Goal: Transaction & Acquisition: Purchase product/service

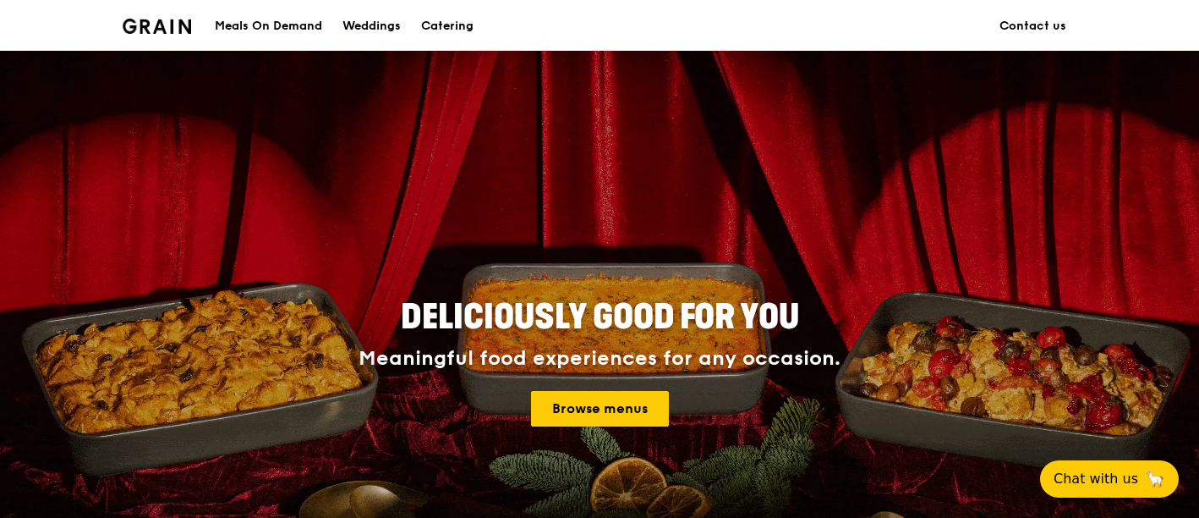
scroll to position [94, 0]
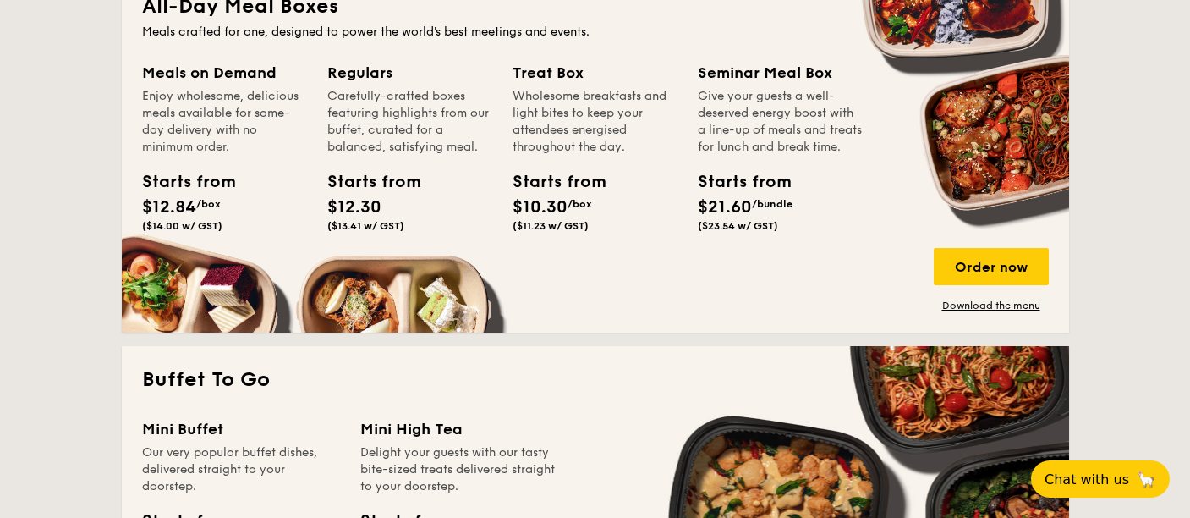
scroll to position [1128, 0]
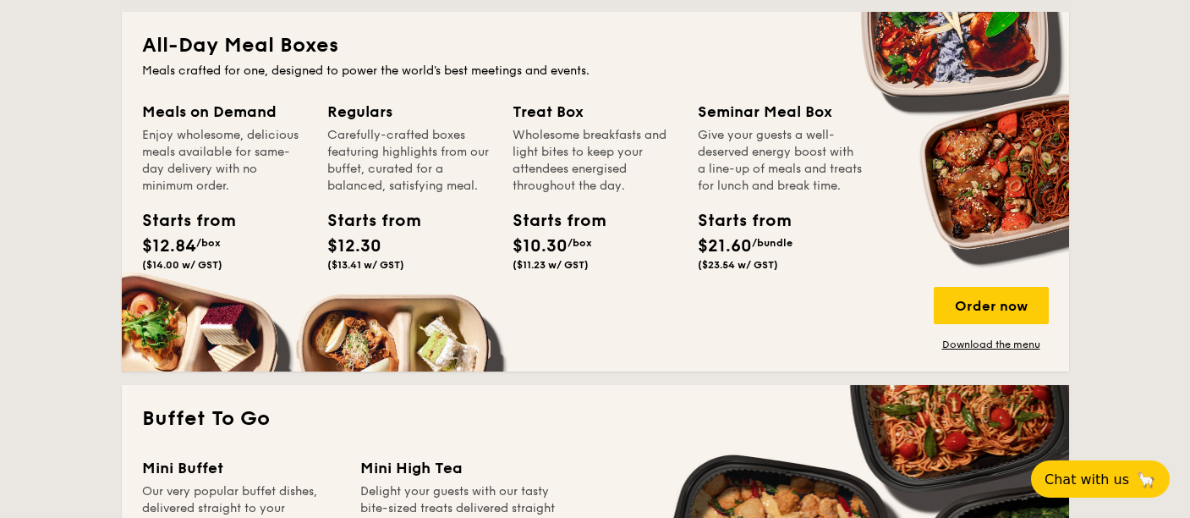
click at [233, 103] on div "Meals on Demand" at bounding box center [224, 112] width 165 height 24
drag, startPoint x: 304, startPoint y: 117, endPoint x: 337, endPoint y: 120, distance: 33.2
click at [337, 120] on div "Regulars" at bounding box center [409, 112] width 165 height 24
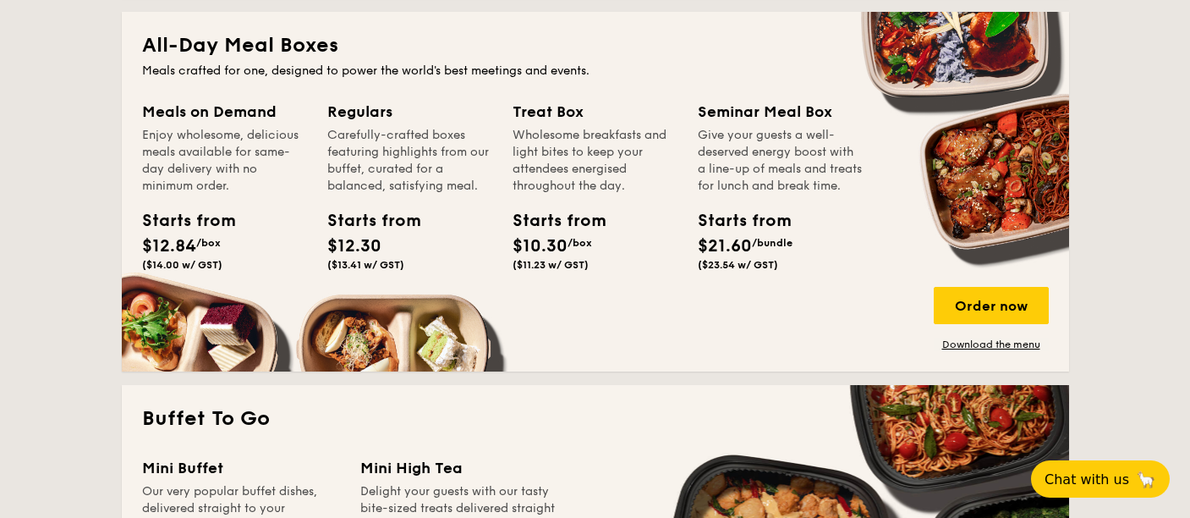
click at [367, 96] on div "All-Day Meal Boxes Meals crafted for one, designed to power the world's best me…" at bounding box center [595, 191] width 947 height 359
click at [372, 123] on div "Regulars" at bounding box center [409, 112] width 165 height 24
click at [217, 113] on div "Meals on Demand" at bounding box center [224, 112] width 165 height 24
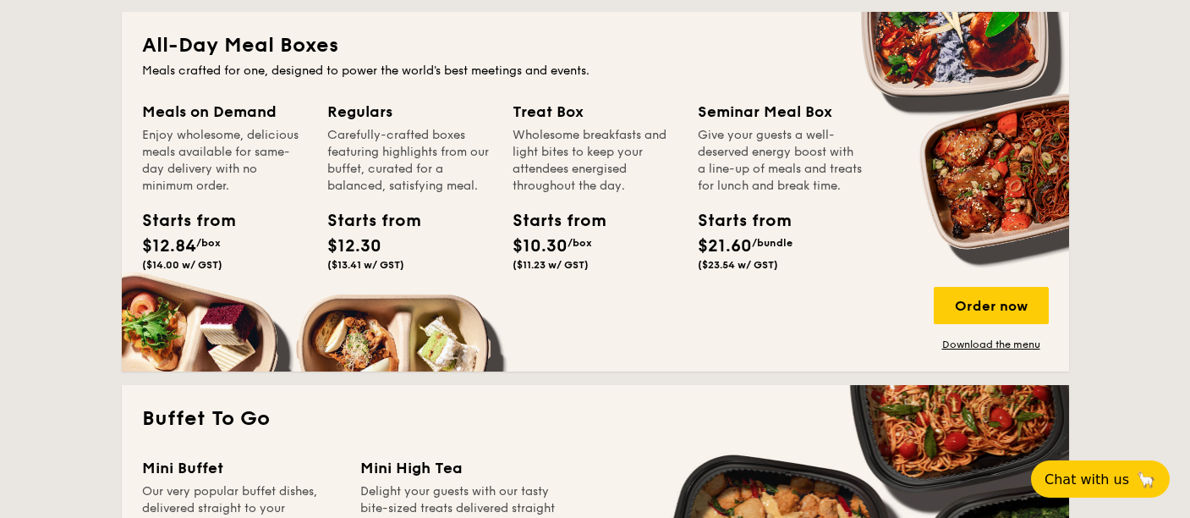
click at [217, 113] on div "Meals on Demand" at bounding box center [224, 112] width 165 height 24
click at [246, 215] on div "Starts from $12.84 /box ($14.00 w/ GST)" at bounding box center [224, 242] width 178 height 69
drag, startPoint x: 196, startPoint y: 277, endPoint x: 196, endPoint y: 287, distance: 10.1
click at [195, 287] on div "Meals on Demand Enjoy wholesome, delicious meals available for same-day deliver…" at bounding box center [234, 209] width 185 height 218
click at [198, 321] on div "Meals on Demand Enjoy wholesome, delicious meals available for same-day deliver…" at bounding box center [595, 225] width 907 height 251
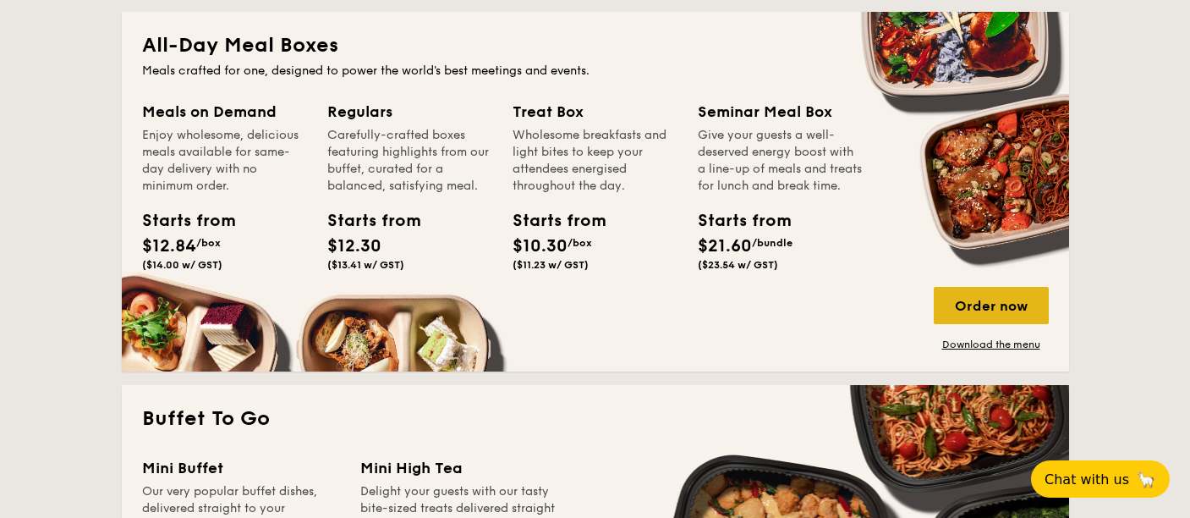
click at [984, 302] on div "Order now" at bounding box center [991, 305] width 115 height 37
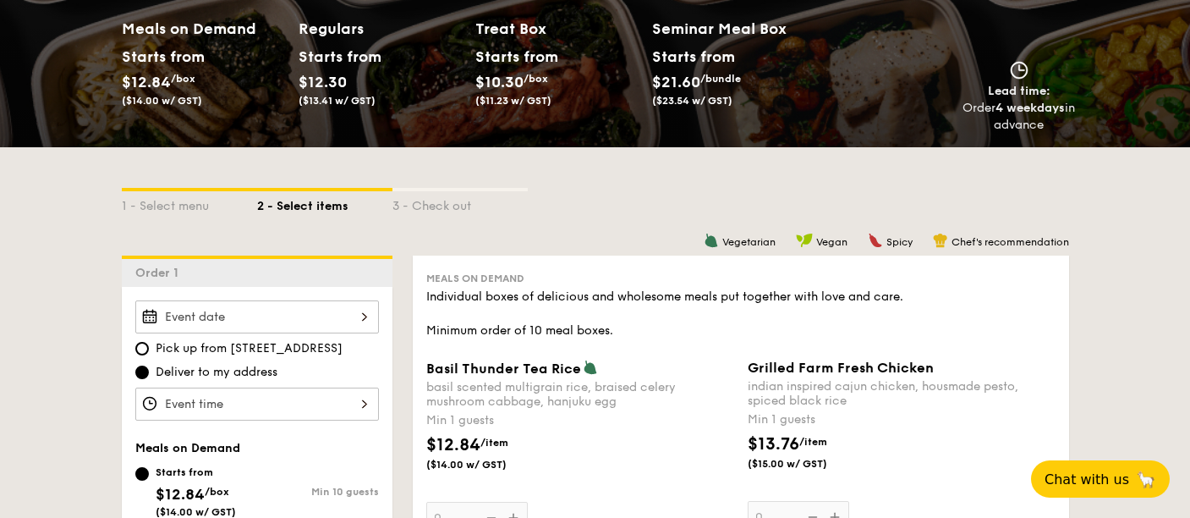
scroll to position [283, 0]
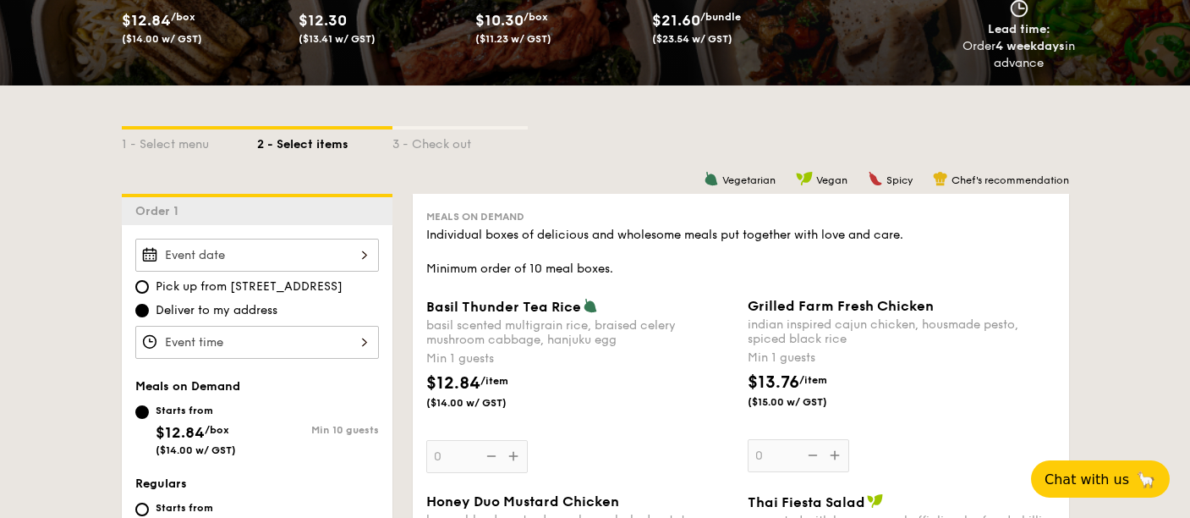
click at [367, 259] on input "Basil Thunder Tea [PERSON_NAME] scented multigrain rice, braised celery mushroo…" at bounding box center [257, 254] width 244 height 33
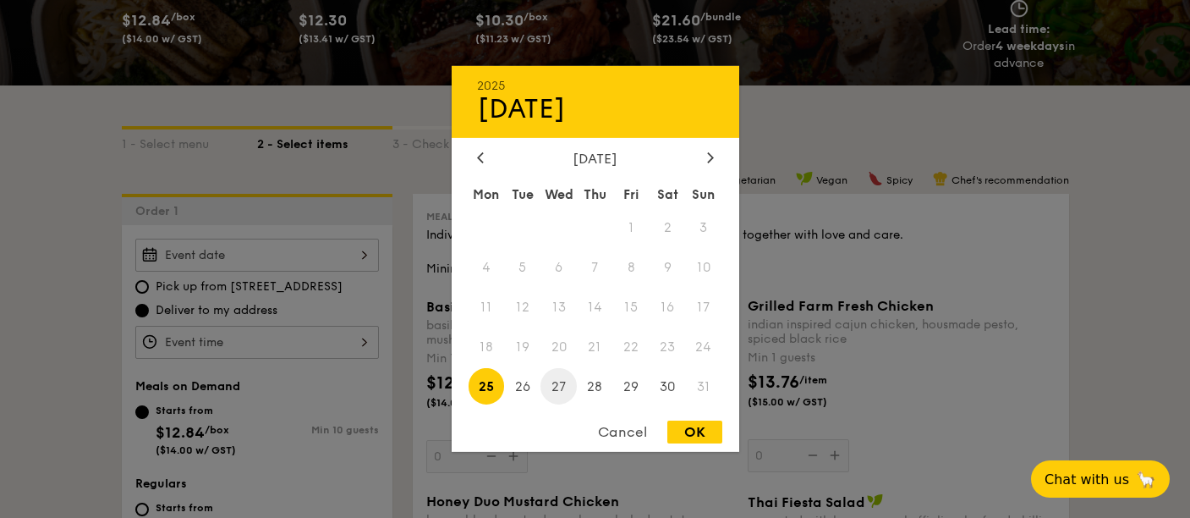
click at [564, 384] on span "27" at bounding box center [558, 386] width 36 height 36
click at [677, 427] on div "OK" at bounding box center [694, 431] width 55 height 23
type input "[DATE]"
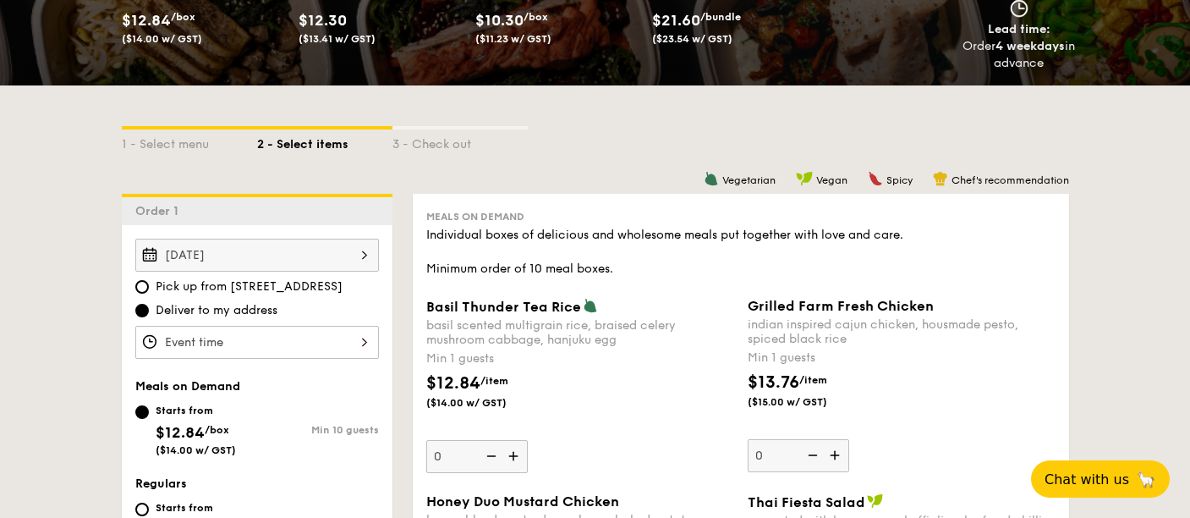
click at [358, 342] on input "Basil Thunder Tea [PERSON_NAME] scented multigrain rice, braised celery mushroo…" at bounding box center [257, 342] width 244 height 33
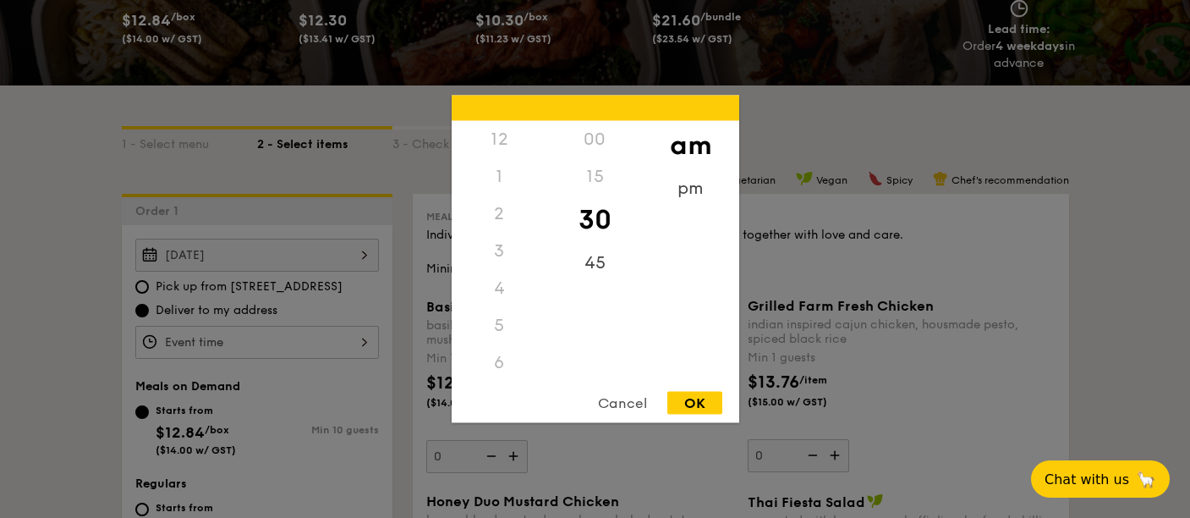
scroll to position [186, 0]
click at [707, 403] on div "OK" at bounding box center [694, 403] width 55 height 23
type input "10:30AM"
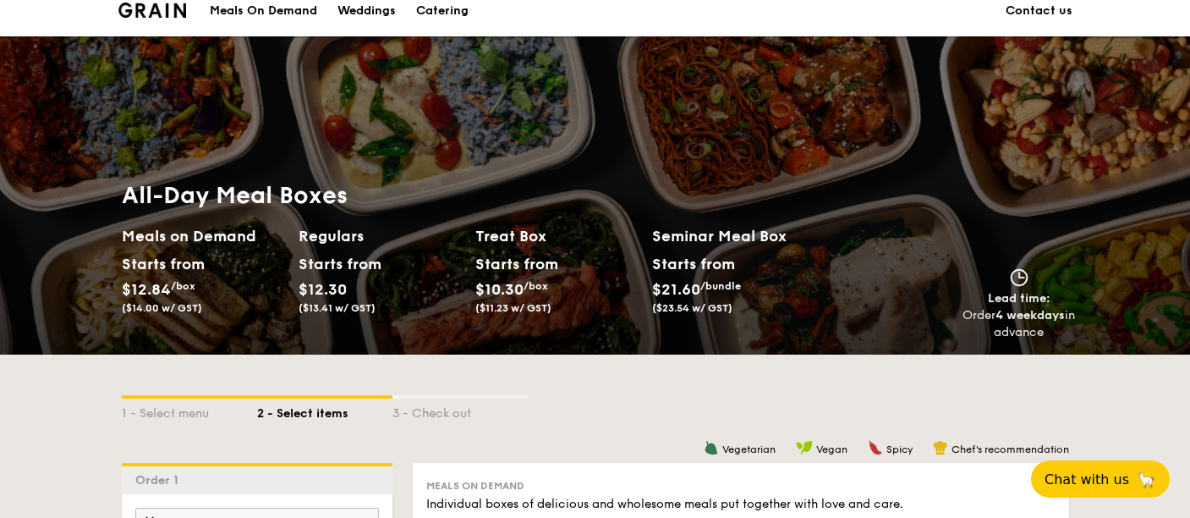
scroll to position [0, 0]
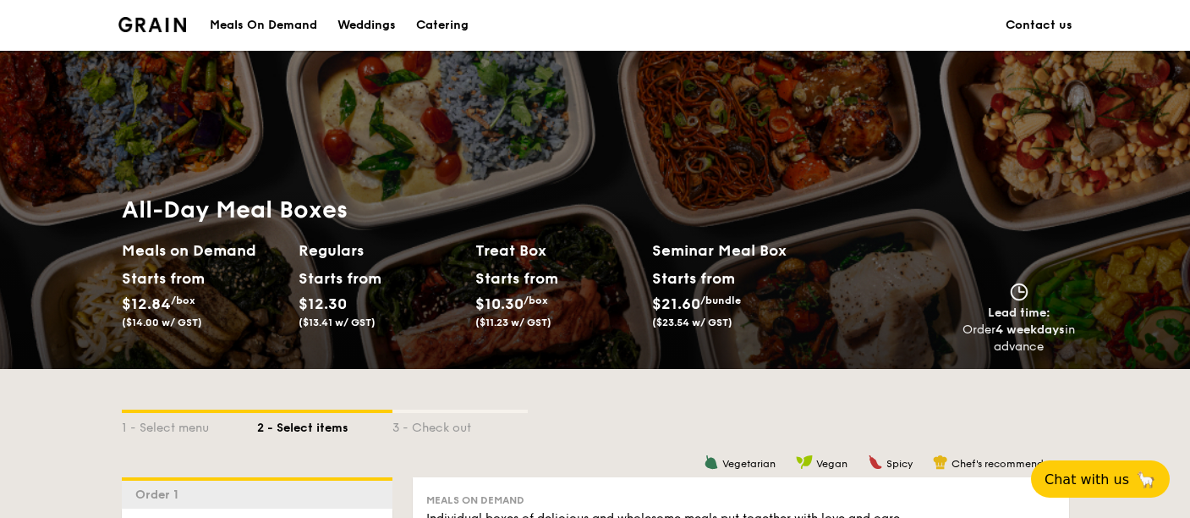
click at [516, 248] on h2 "Treat Box" at bounding box center [556, 250] width 163 height 24
click at [348, 296] on div "Starts from $12.30 ($13.41 w/ GST)" at bounding box center [336, 297] width 75 height 63
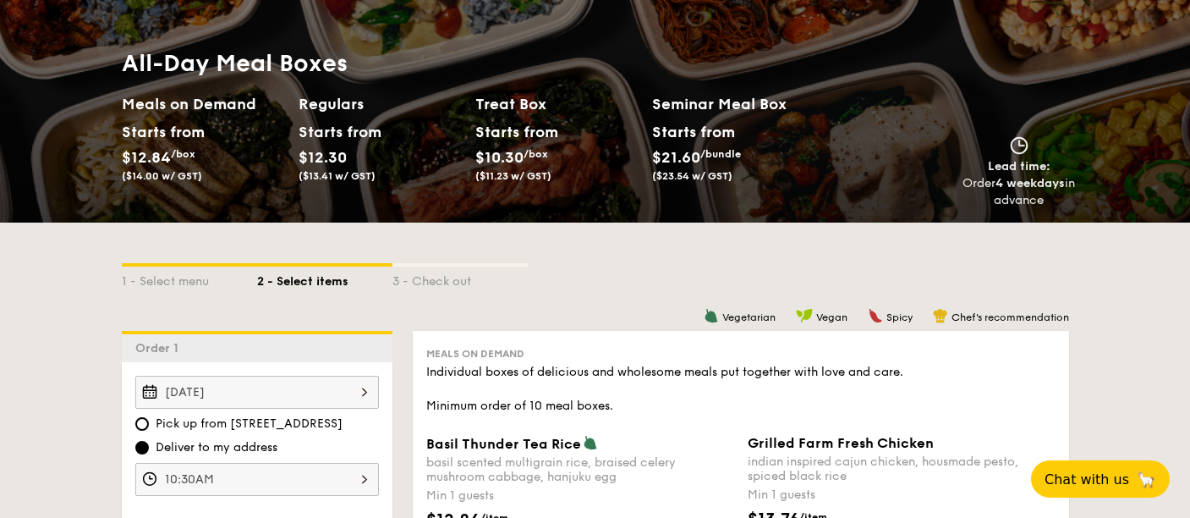
scroll to position [189, 0]
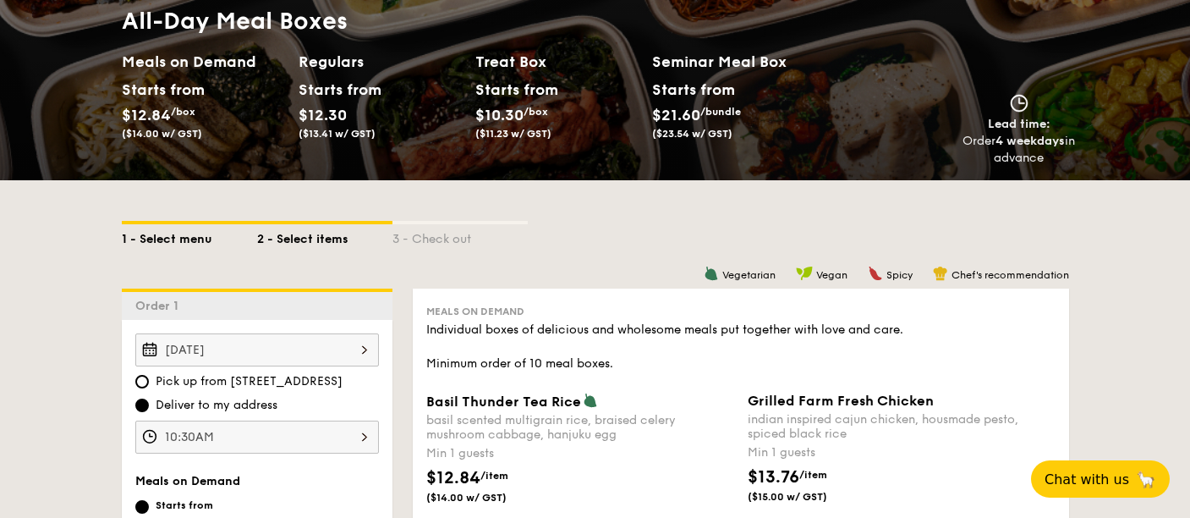
click at [164, 230] on div "1 - Select menu" at bounding box center [189, 236] width 135 height 24
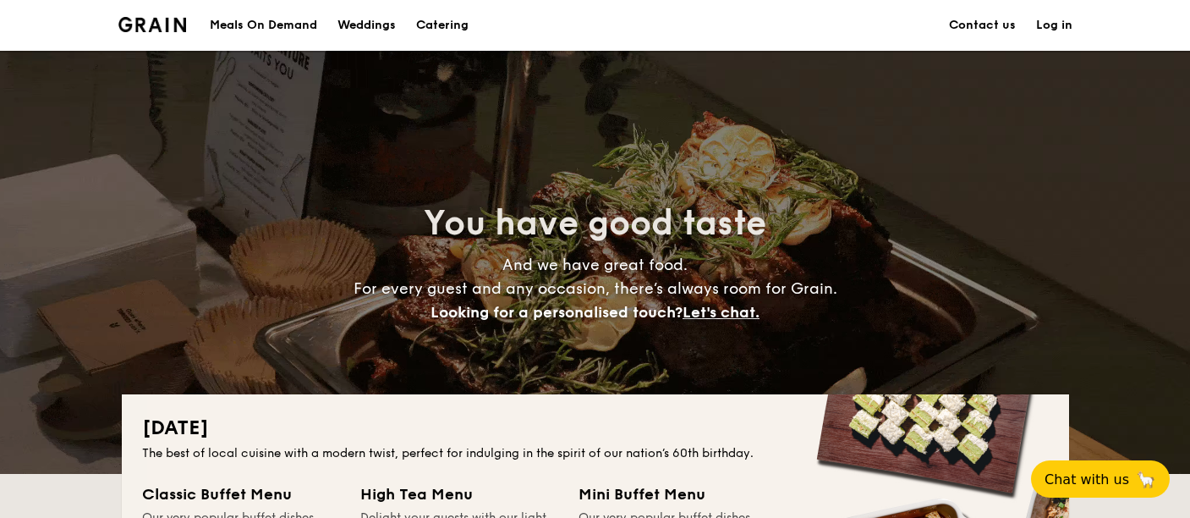
drag, startPoint x: 1202, startPoint y: 329, endPoint x: 1200, endPoint y: 354, distance: 24.6
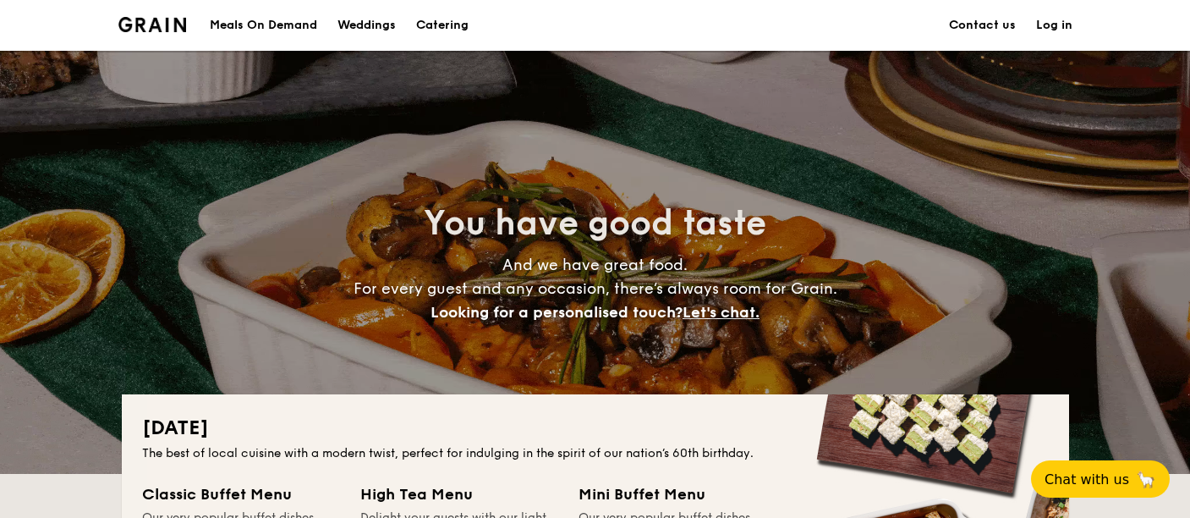
click at [280, 26] on div "Meals On Demand" at bounding box center [263, 25] width 107 height 51
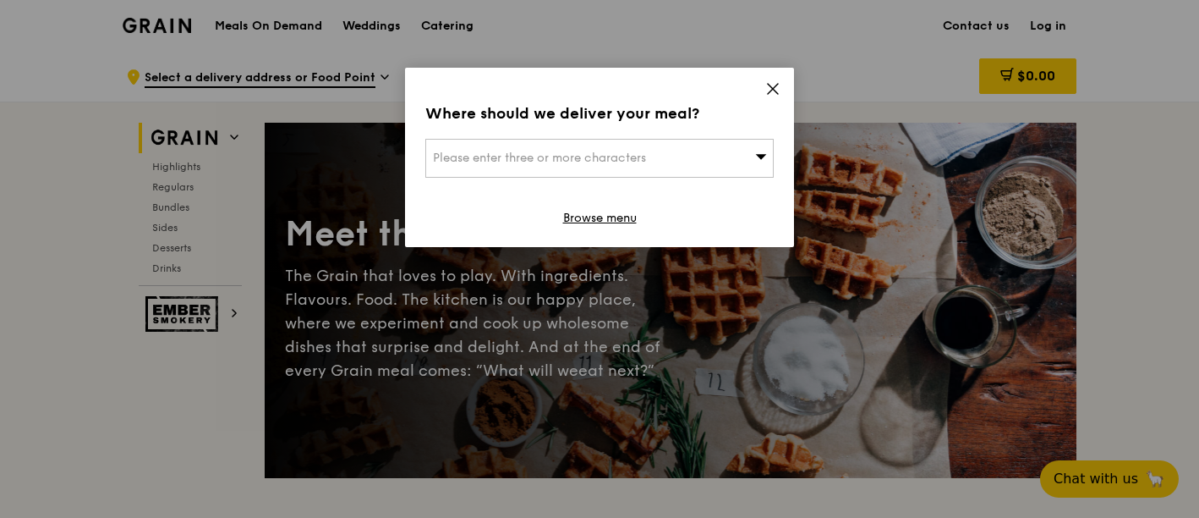
click at [754, 146] on div "Please enter three or more characters" at bounding box center [599, 158] width 348 height 39
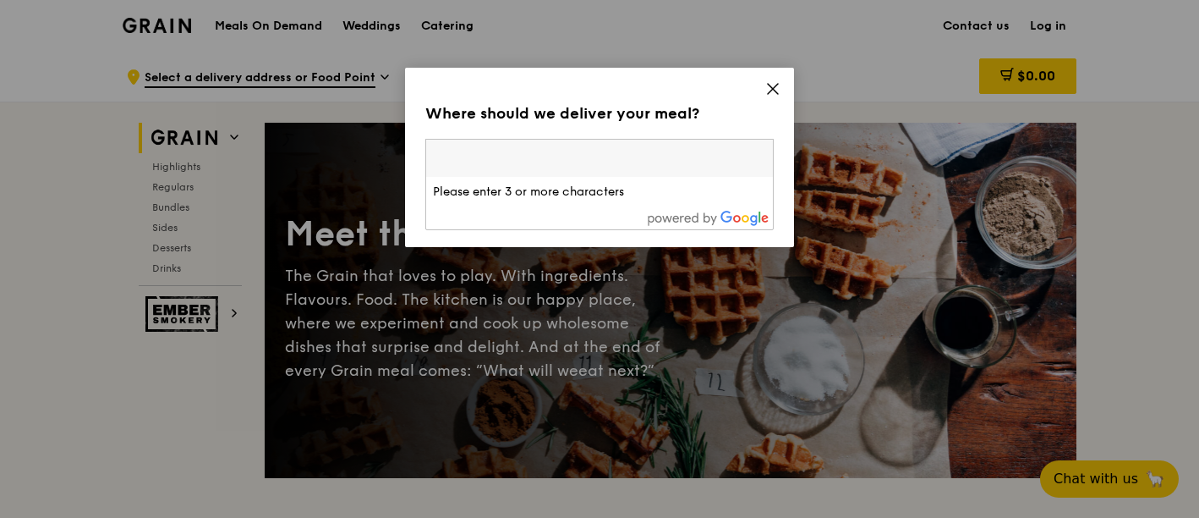
click at [765, 78] on div "Where should we deliver your meal? Please enter three or more characters Please…" at bounding box center [599, 157] width 389 height 179
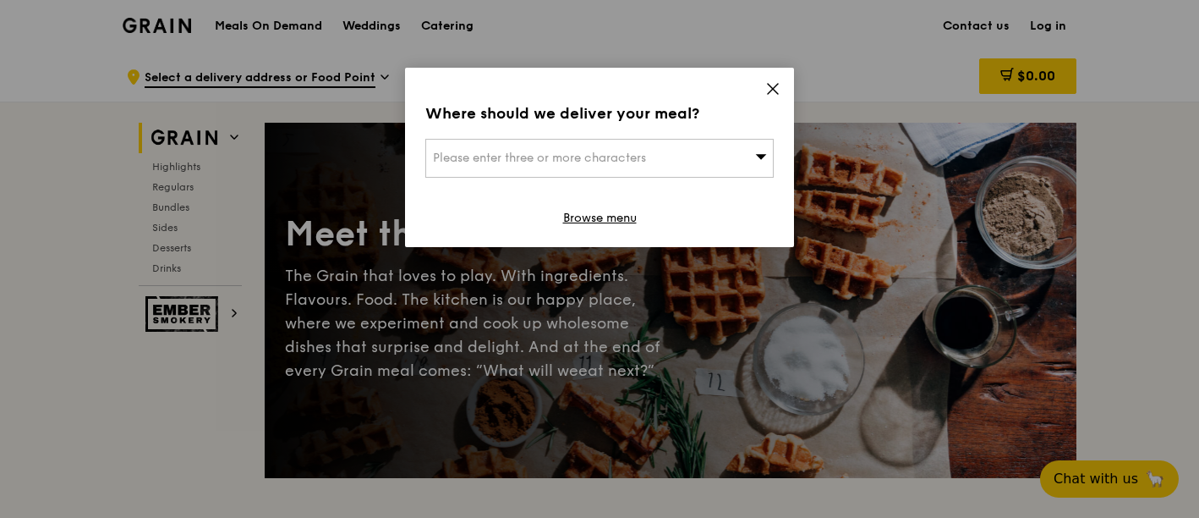
click at [773, 90] on icon at bounding box center [773, 89] width 10 height 10
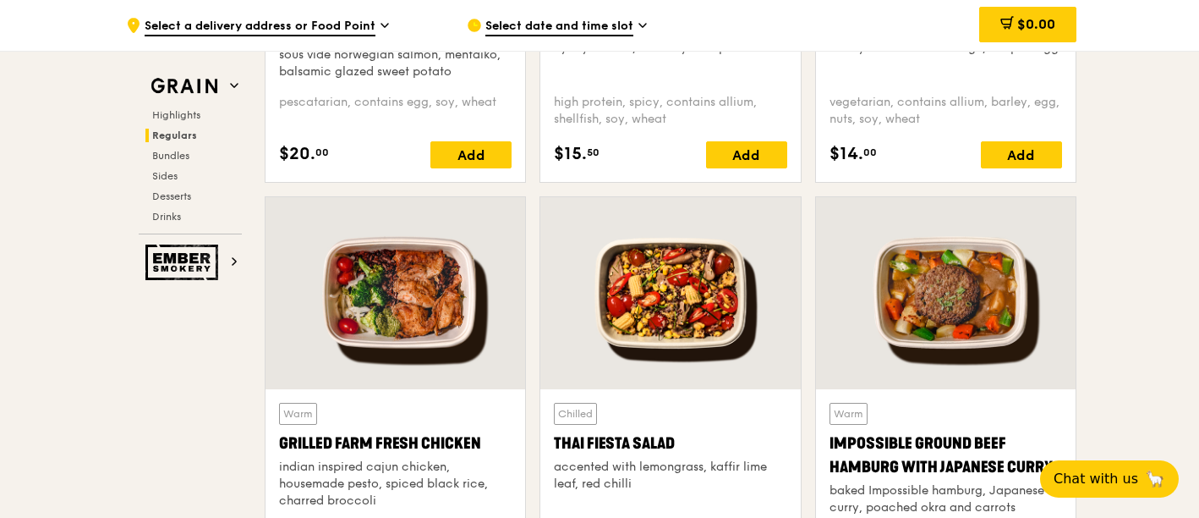
scroll to position [1975, 0]
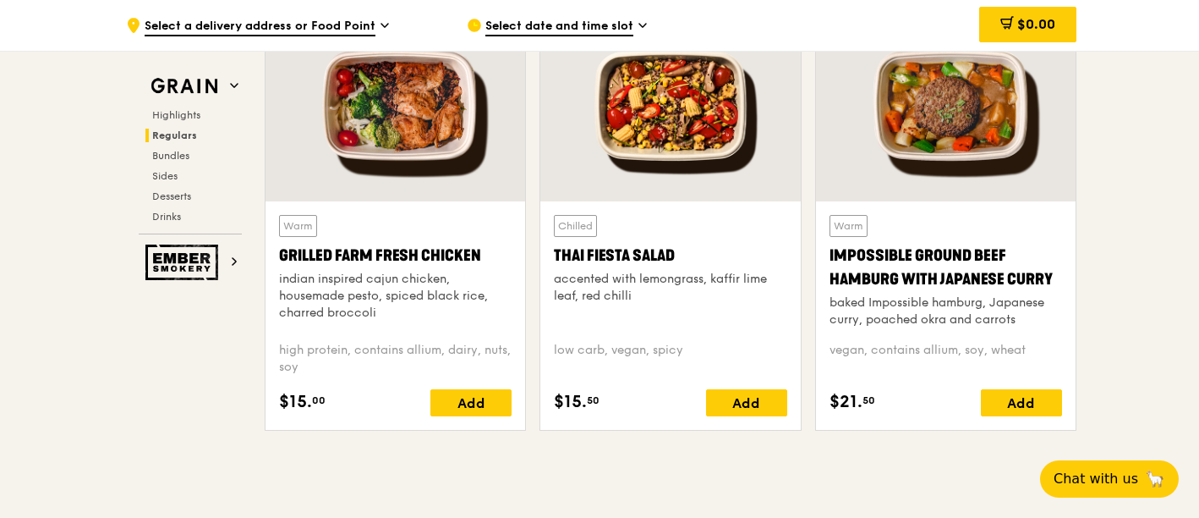
click at [325, 22] on span "Select a delivery address or Food Point" at bounding box center [260, 27] width 231 height 19
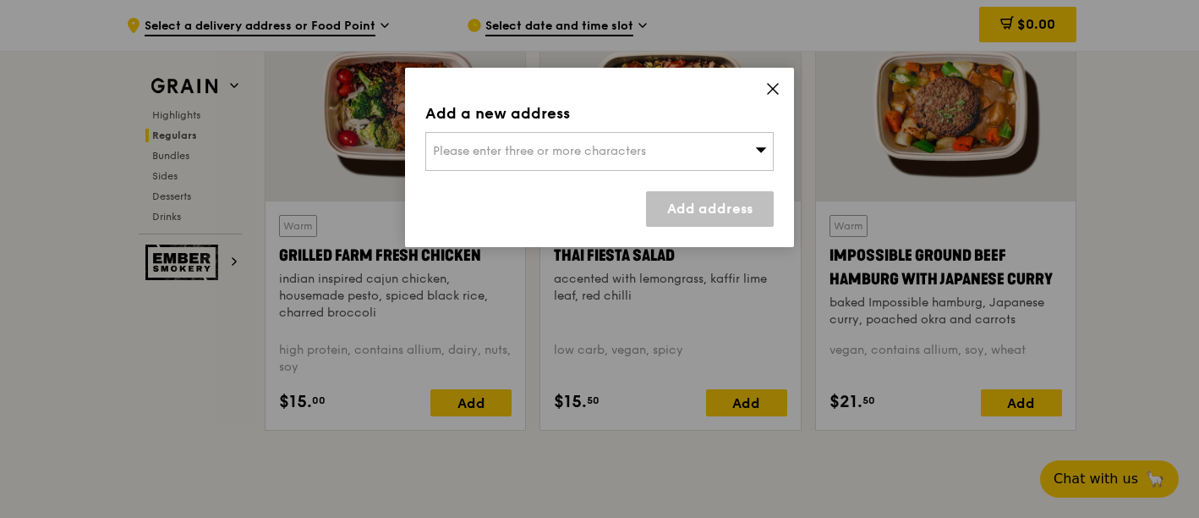
click at [581, 139] on div "Please enter three or more characters" at bounding box center [599, 151] width 348 height 39
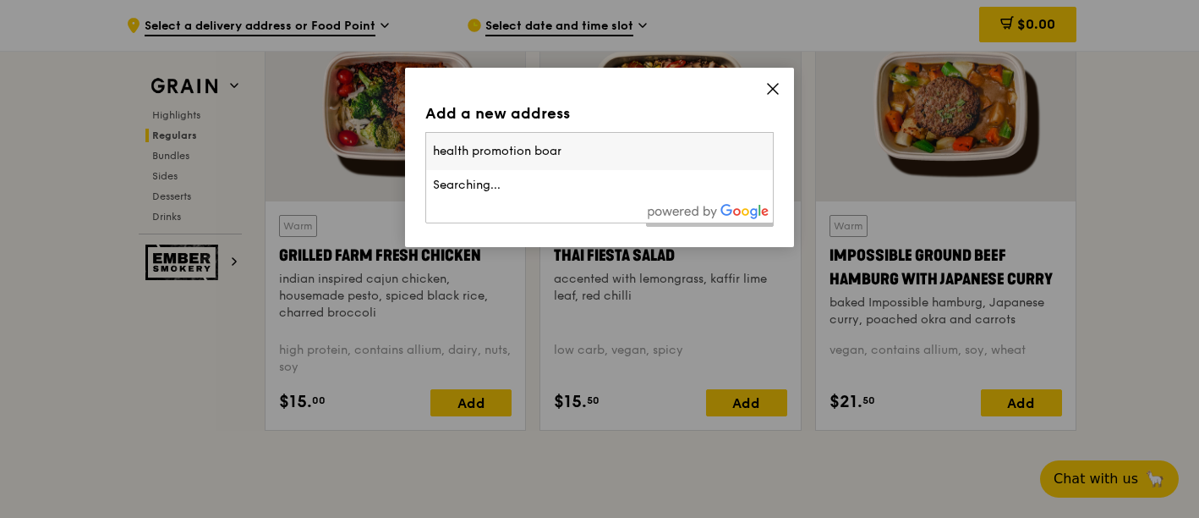
type input "health promotion board"
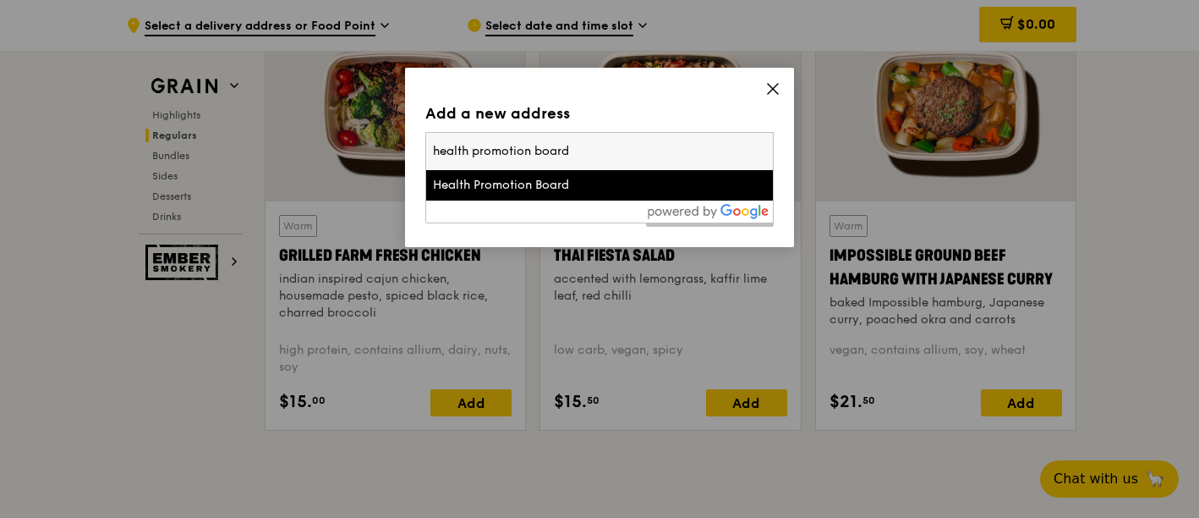
click at [585, 178] on div "Health Promotion Board" at bounding box center [558, 185] width 250 height 17
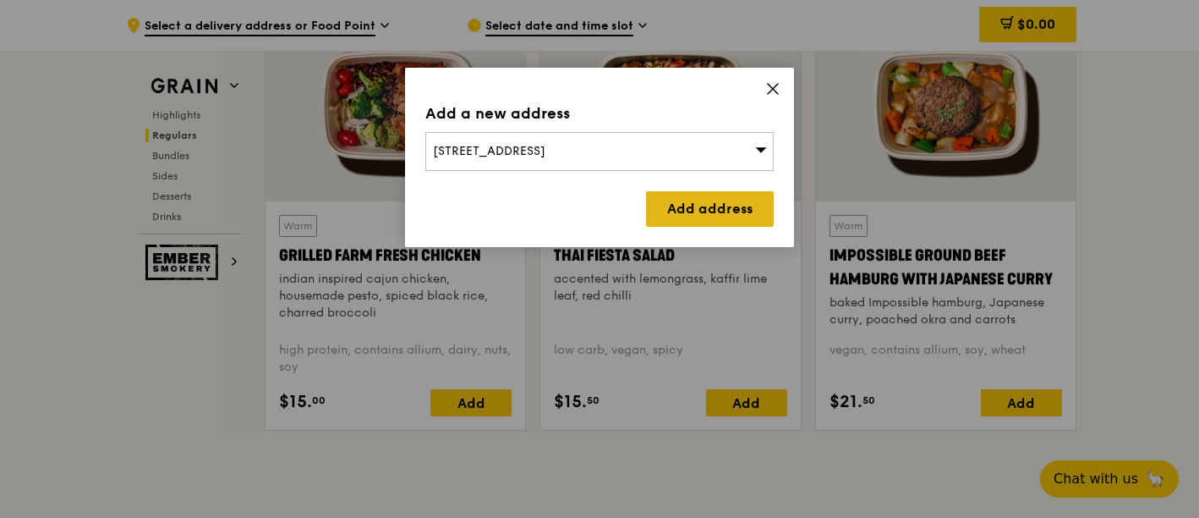
click at [690, 195] on link "Add address" at bounding box center [710, 209] width 128 height 36
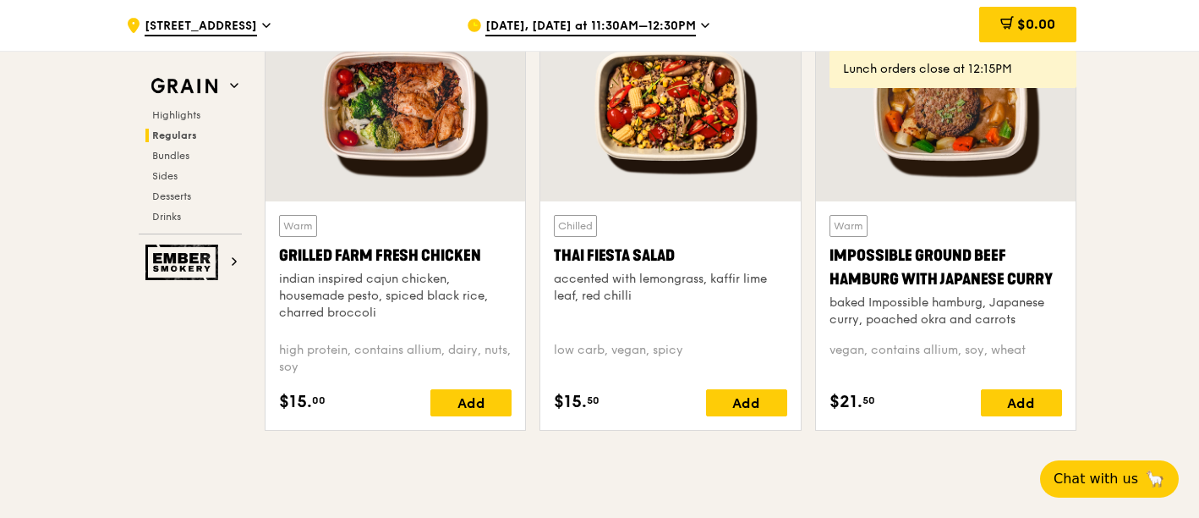
click at [654, 31] on span "Aug 19, Today at 11:30AM–12:30PM" at bounding box center [590, 27] width 211 height 19
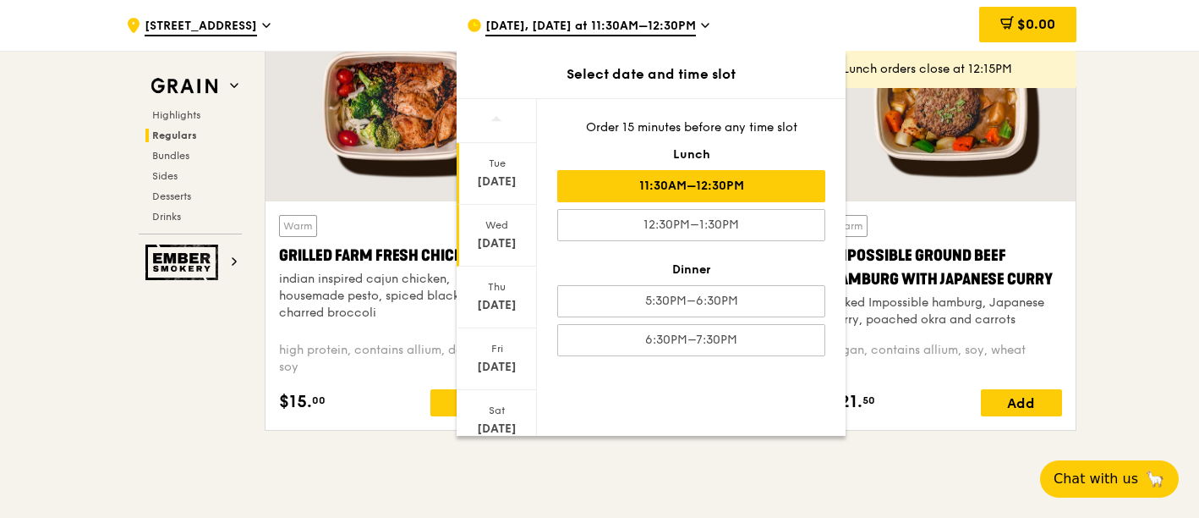
click at [499, 229] on div "Wed" at bounding box center [496, 225] width 75 height 14
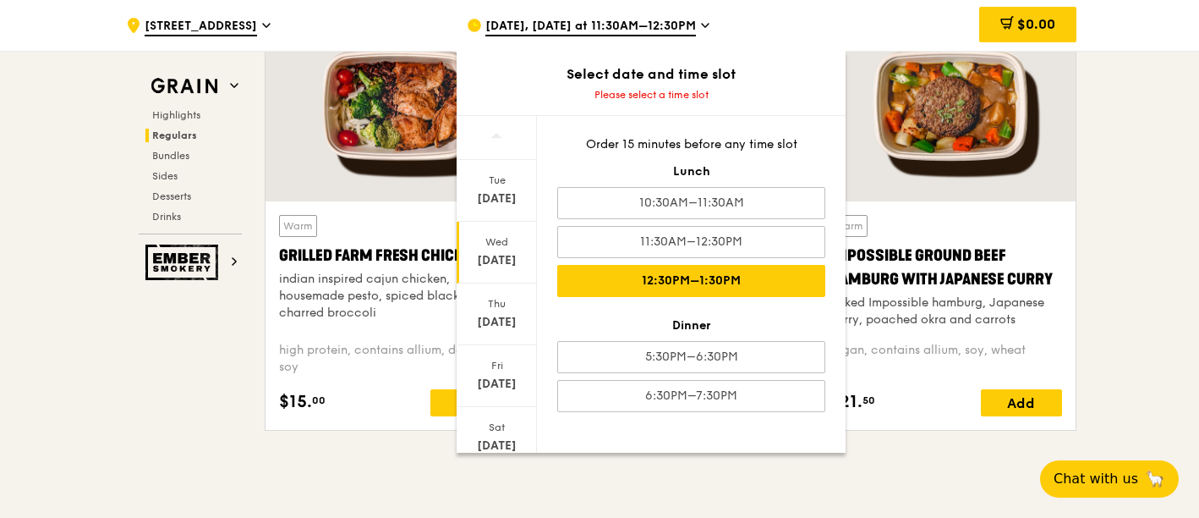
click at [699, 277] on div "12:30PM–1:30PM" at bounding box center [691, 281] width 268 height 32
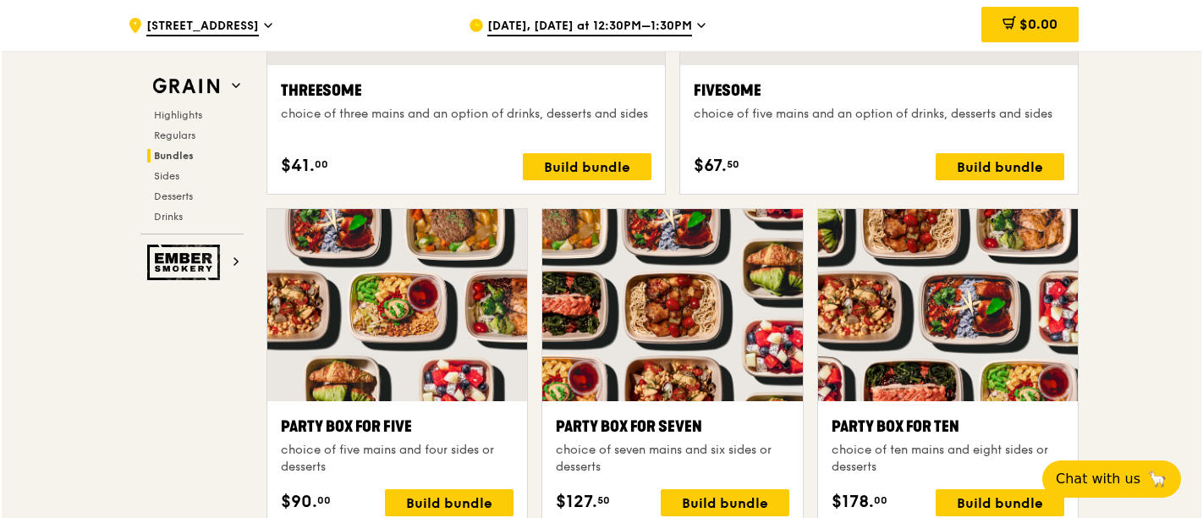
scroll to position [3292, 0]
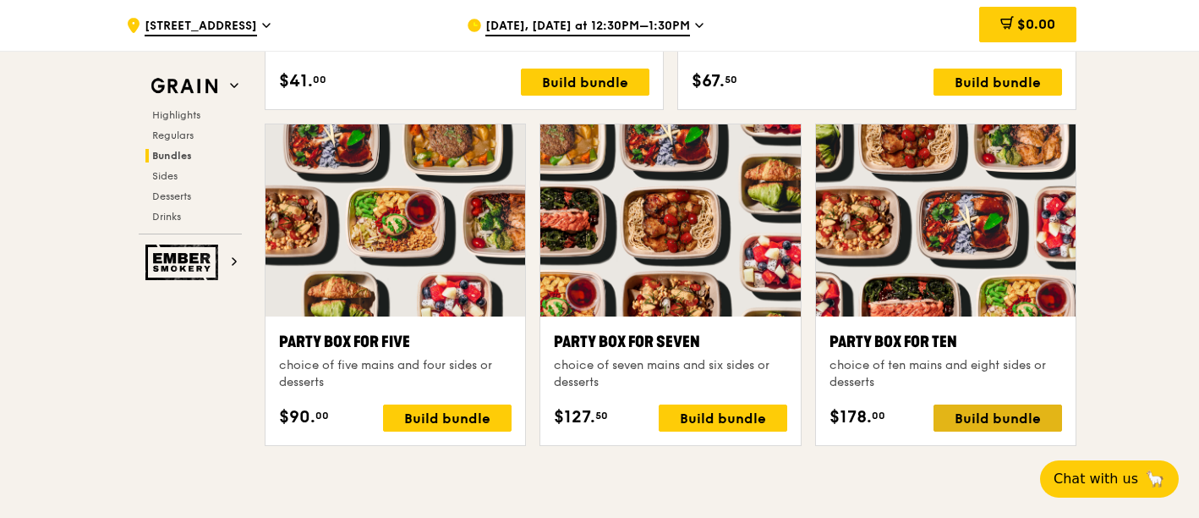
click at [978, 411] on div "Build bundle" at bounding box center [998, 417] width 129 height 27
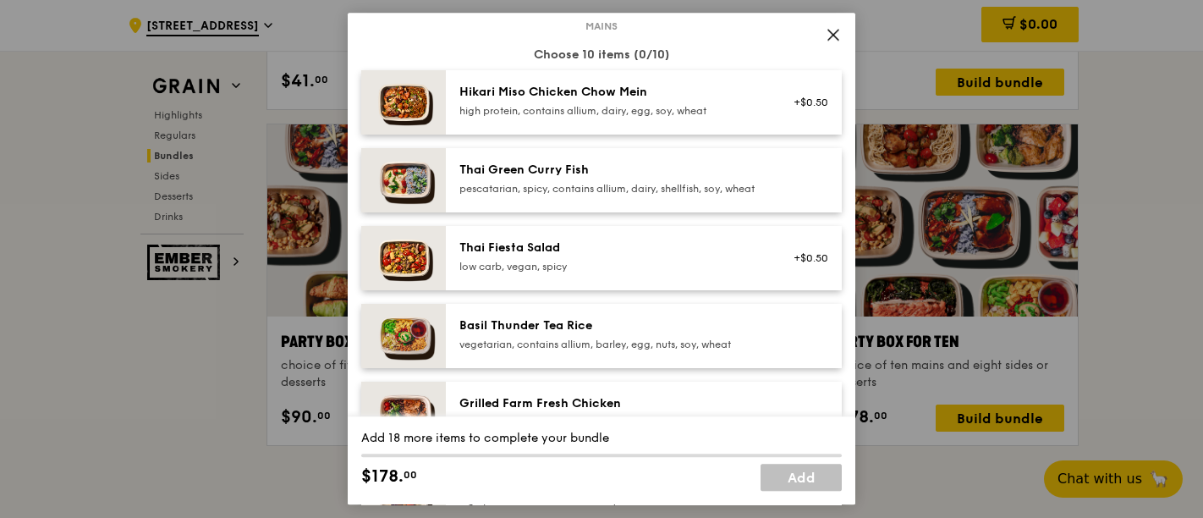
scroll to position [90, 0]
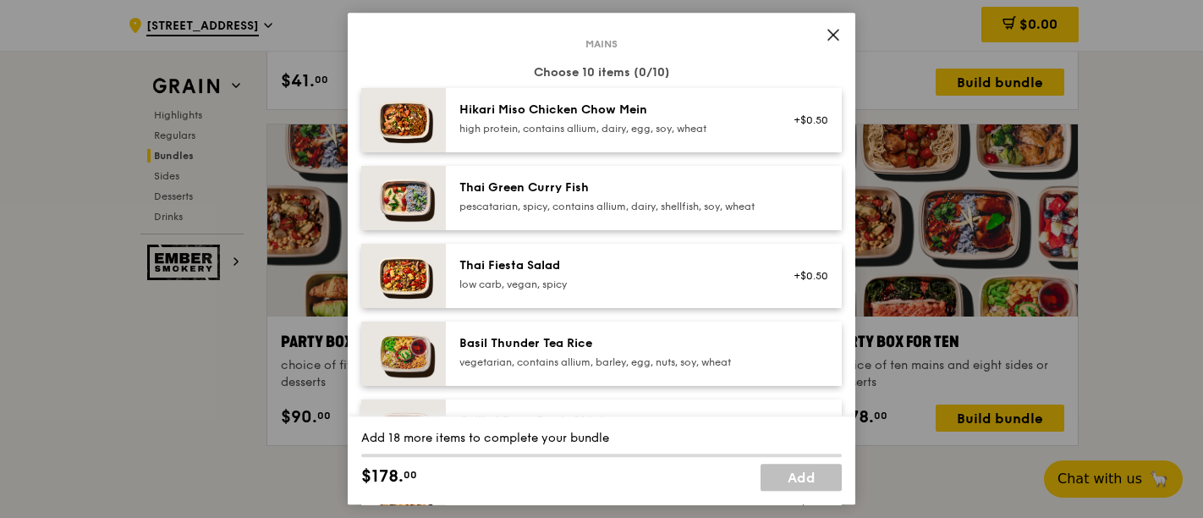
click at [407, 280] on img at bounding box center [403, 276] width 85 height 64
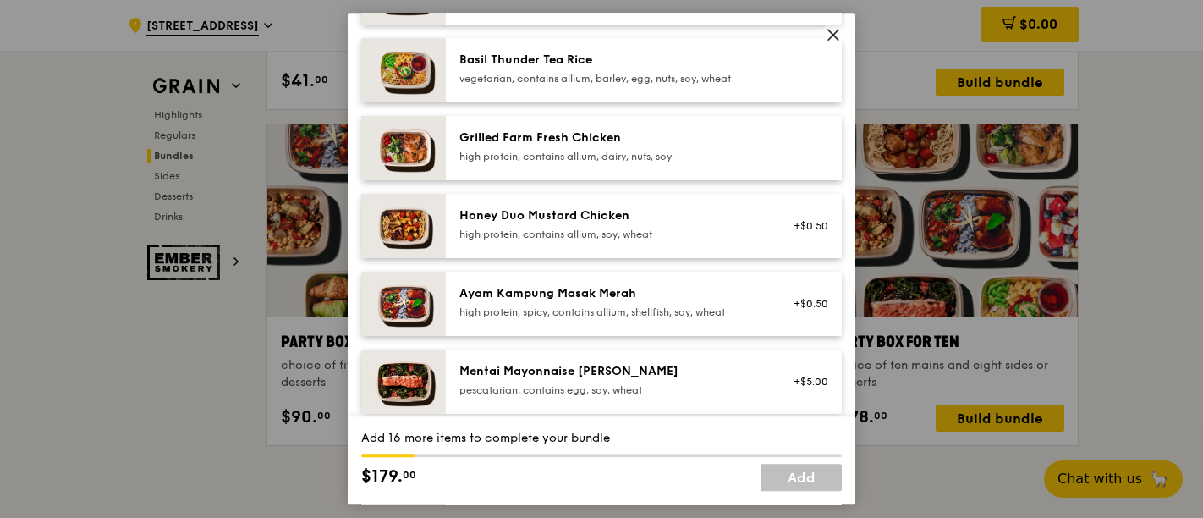
scroll to position [184, 0]
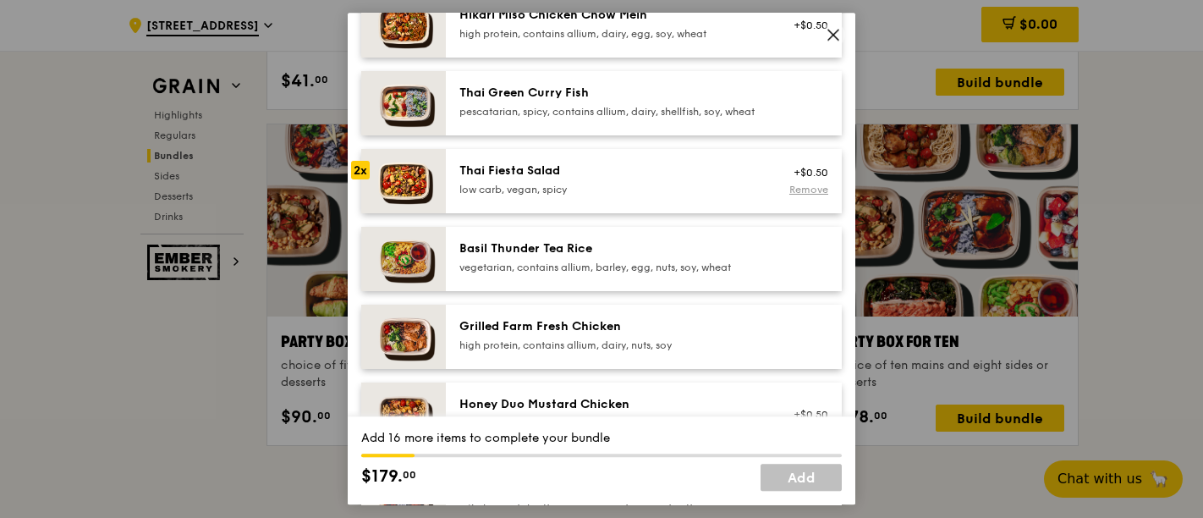
click at [799, 195] on link "Remove" at bounding box center [808, 190] width 39 height 12
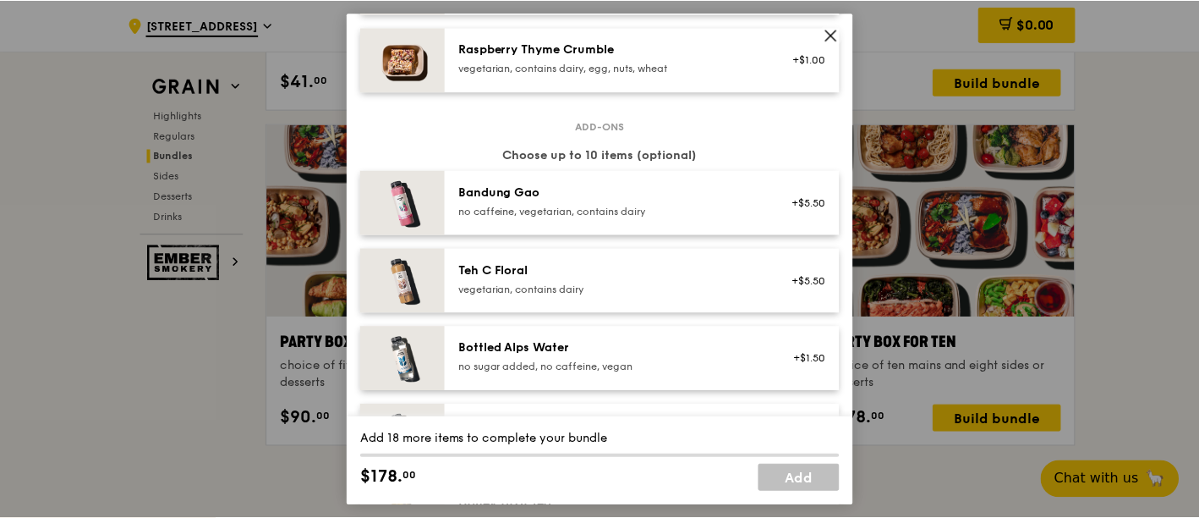
scroll to position [1658, 0]
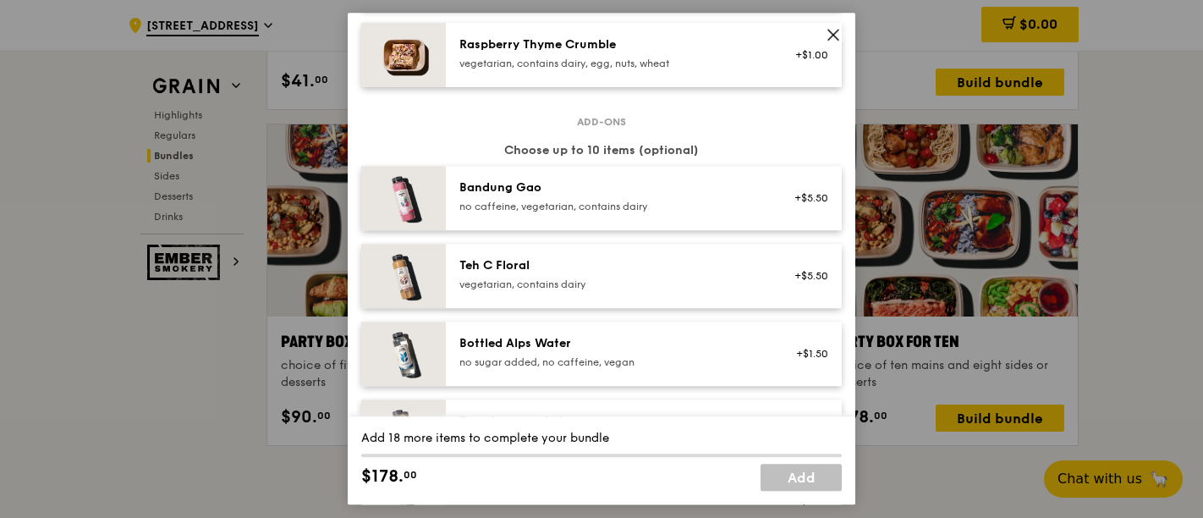
click at [834, 36] on icon at bounding box center [833, 35] width 10 height 10
